Goal: Information Seeking & Learning: Learn about a topic

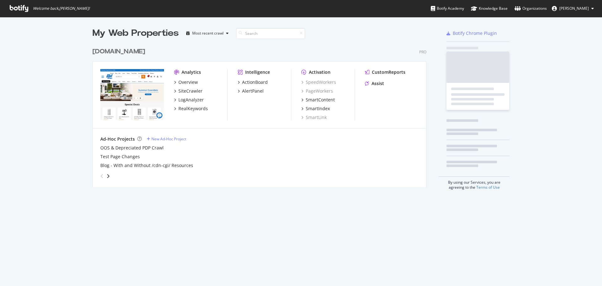
scroll to position [281, 593]
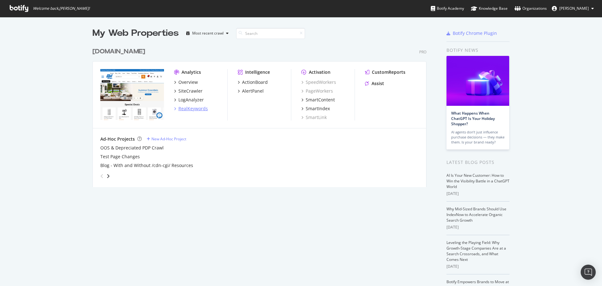
click at [192, 111] on div "RealKeywords" at bounding box center [192, 108] width 29 height 6
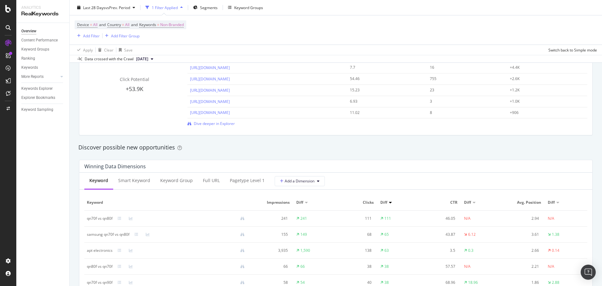
scroll to position [502, 0]
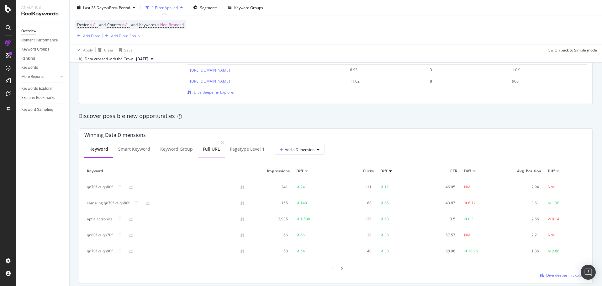
click at [210, 149] on div "Full URL" at bounding box center [211, 149] width 17 height 6
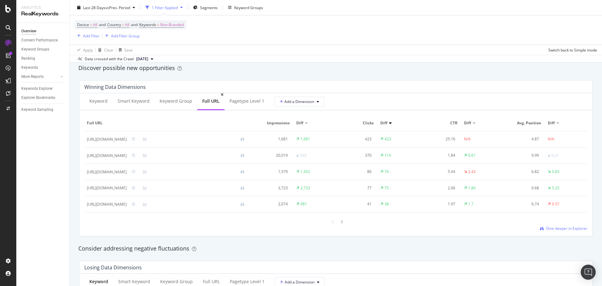
scroll to position [565, 0]
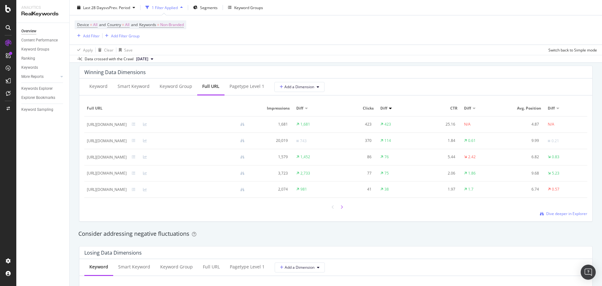
click at [341, 207] on icon at bounding box center [342, 207] width 3 height 4
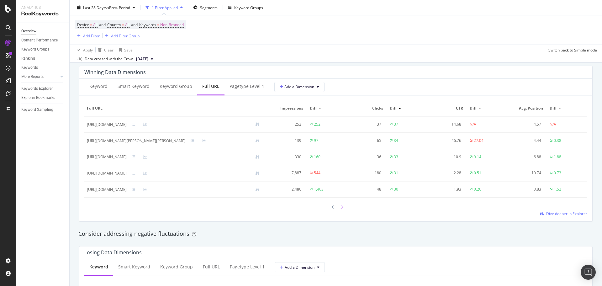
click at [341, 205] on icon at bounding box center [342, 207] width 3 height 4
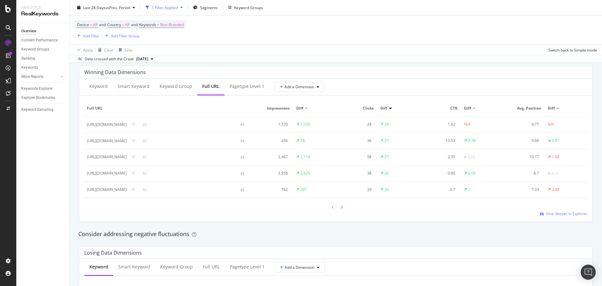
click at [339, 207] on div at bounding box center [342, 207] width 6 height 8
click at [341, 208] on div at bounding box center [342, 207] width 6 height 8
click at [340, 209] on div at bounding box center [342, 207] width 6 height 8
click at [341, 209] on div at bounding box center [342, 207] width 6 height 8
click at [341, 205] on icon at bounding box center [342, 207] width 3 height 4
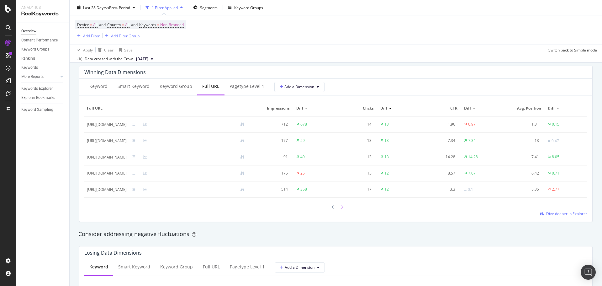
click at [339, 204] on div at bounding box center [342, 207] width 6 height 8
click at [342, 207] on div at bounding box center [342, 207] width 6 height 8
click at [340, 205] on div at bounding box center [342, 207] width 6 height 8
click at [339, 207] on div at bounding box center [342, 207] width 6 height 8
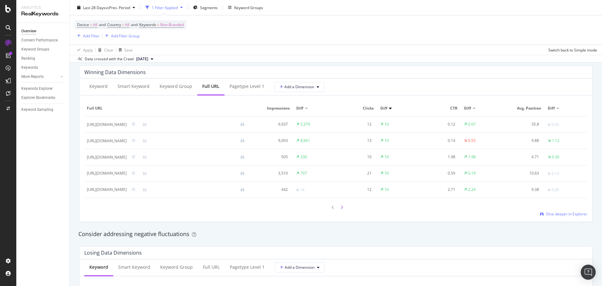
click at [342, 210] on div at bounding box center [342, 207] width 6 height 8
click at [341, 207] on icon at bounding box center [342, 207] width 3 height 4
drag, startPoint x: 181, startPoint y: 150, endPoint x: 117, endPoint y: 131, distance: 66.6
click at [117, 141] on div "[URL][DOMAIN_NAME]" at bounding box center [139, 146] width 51 height 11
copy div "[URL][DOMAIN_NAME]"
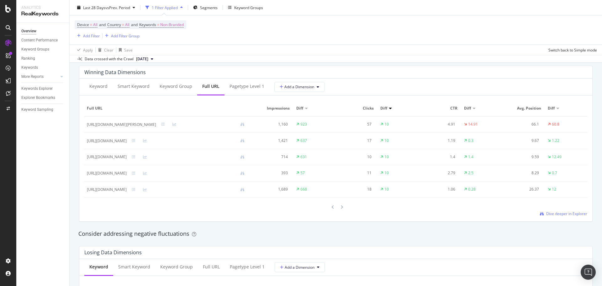
click at [399, 69] on div "Winning Data Dimensions" at bounding box center [334, 72] width 500 height 6
click at [339, 207] on div at bounding box center [342, 207] width 6 height 8
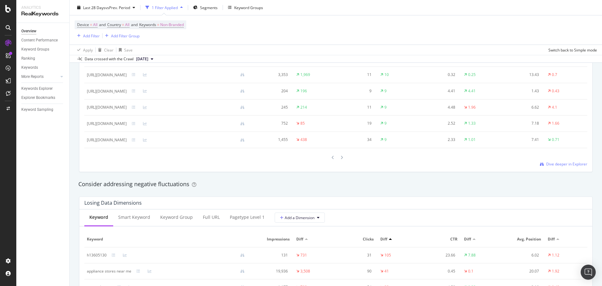
scroll to position [690, 0]
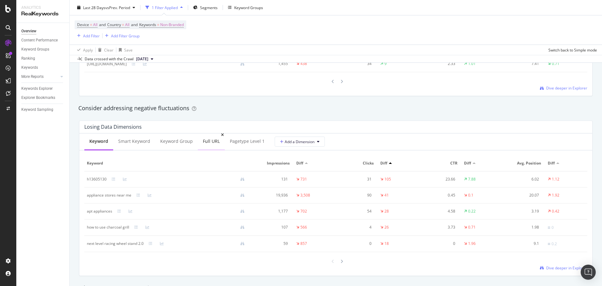
click at [210, 141] on div "Full URL" at bounding box center [211, 141] width 17 height 6
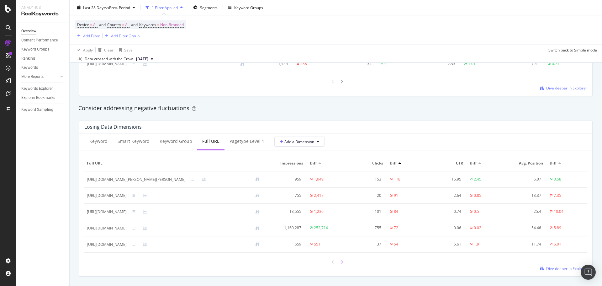
click at [341, 261] on icon at bounding box center [342, 262] width 3 height 4
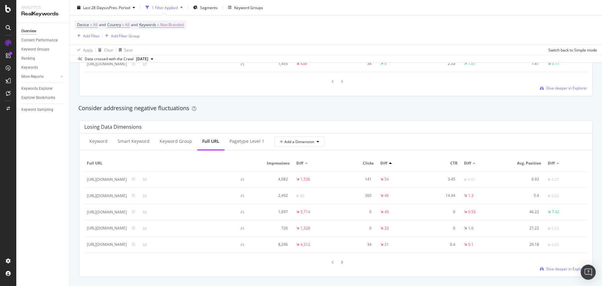
click at [341, 262] on div at bounding box center [342, 262] width 6 height 8
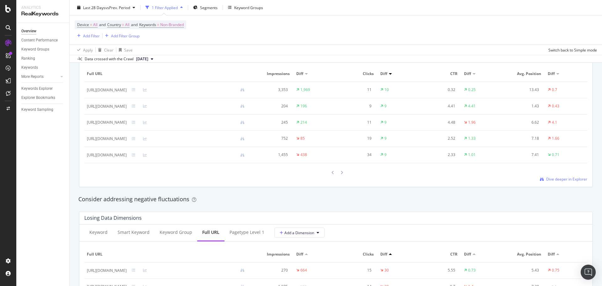
scroll to position [596, 0]
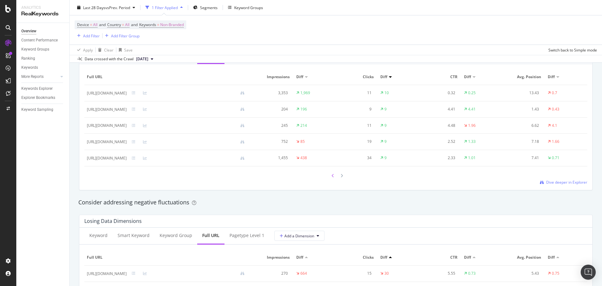
click at [330, 174] on div at bounding box center [333, 175] width 6 height 8
click at [330, 174] on div at bounding box center [333, 176] width 6 height 8
click at [330, 174] on div at bounding box center [333, 175] width 6 height 8
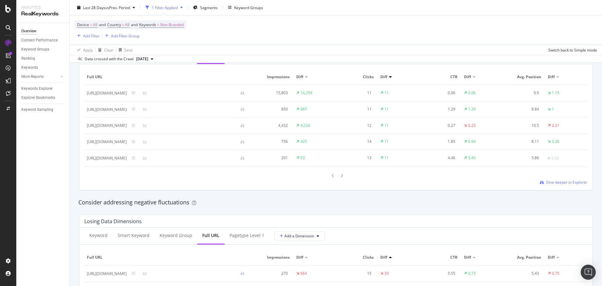
click at [330, 174] on div at bounding box center [333, 175] width 6 height 8
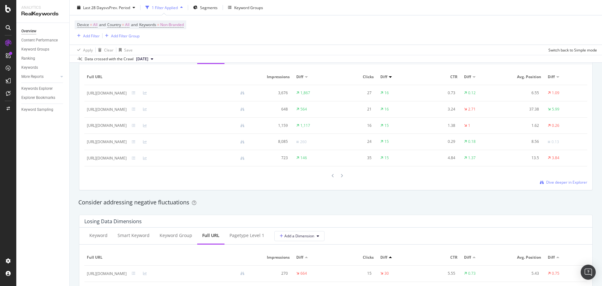
click at [330, 174] on div at bounding box center [333, 175] width 6 height 8
click at [330, 174] on div at bounding box center [333, 176] width 6 height 8
drag, startPoint x: 186, startPoint y: 147, endPoint x: 174, endPoint y: 149, distance: 12.4
click at [164, 149] on div "[URL][DOMAIN_NAME]" at bounding box center [139, 147] width 51 height 11
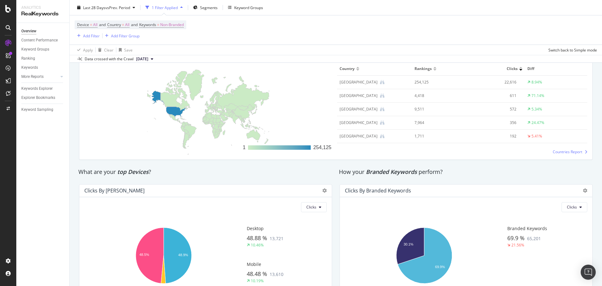
scroll to position [987, 0]
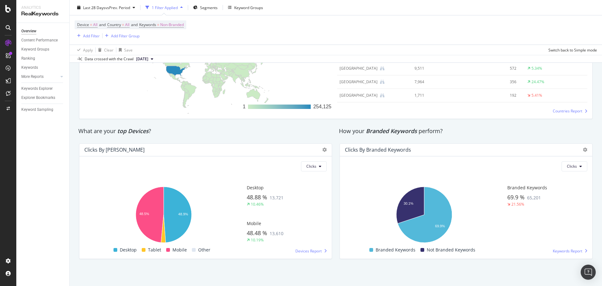
click at [312, 127] on div "What are your top Devices ?" at bounding box center [205, 131] width 261 height 14
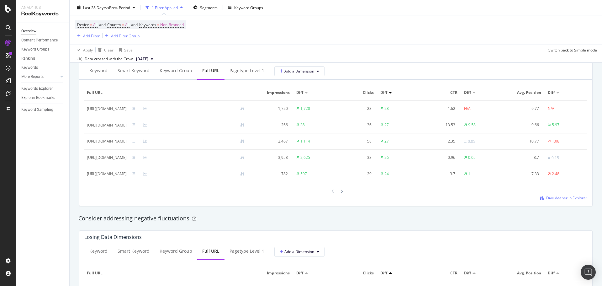
scroll to position [580, 0]
click at [339, 191] on div at bounding box center [342, 192] width 6 height 8
drag, startPoint x: 168, startPoint y: 116, endPoint x: 117, endPoint y: 106, distance: 52.1
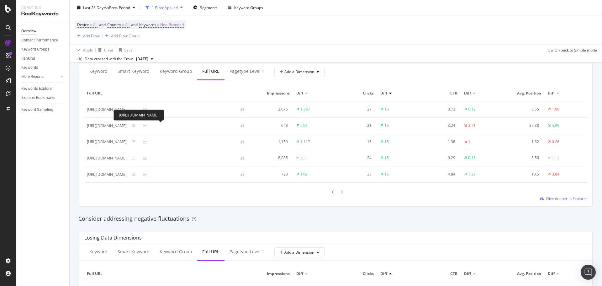
click at [117, 109] on div "[URL][DOMAIN_NAME]" at bounding box center [139, 114] width 51 height 11
copy div "[URL][DOMAIN_NAME]"
